Goal: Information Seeking & Learning: Find specific fact

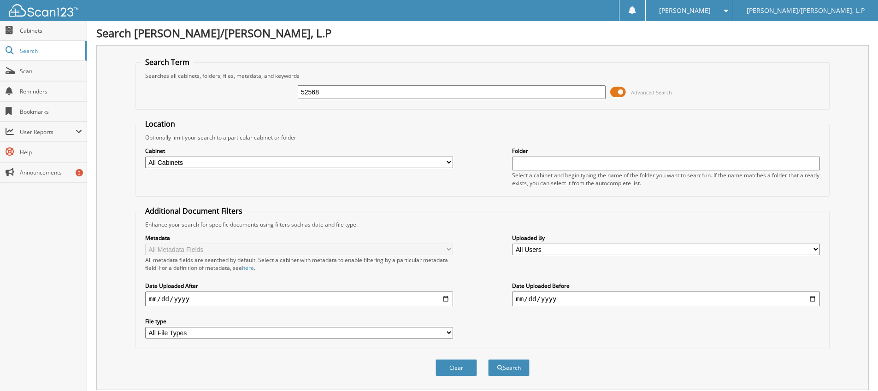
type input "52568"
click at [488, 360] on button "Search" at bounding box center [508, 368] width 41 height 17
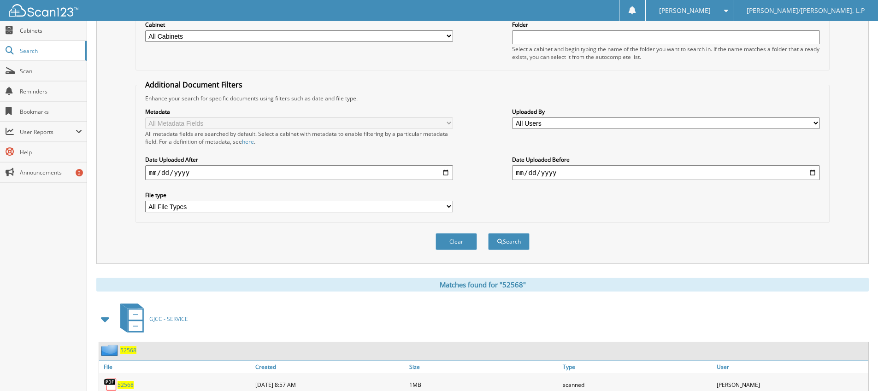
scroll to position [175, 0]
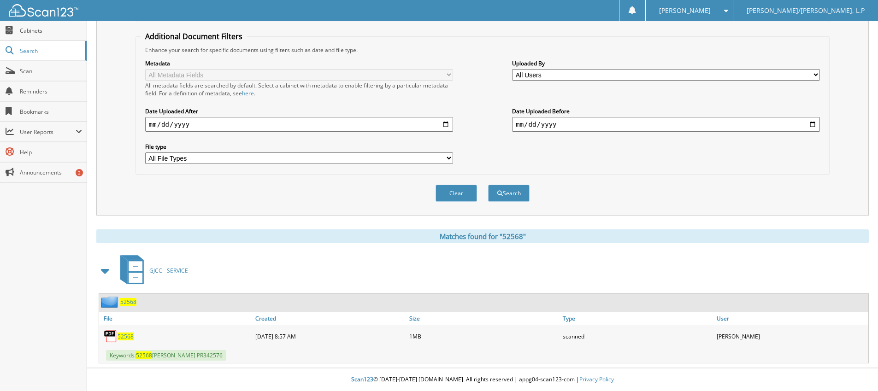
click at [123, 337] on span "52568" at bounding box center [126, 337] width 16 height 8
